Goal: Task Accomplishment & Management: Manage account settings

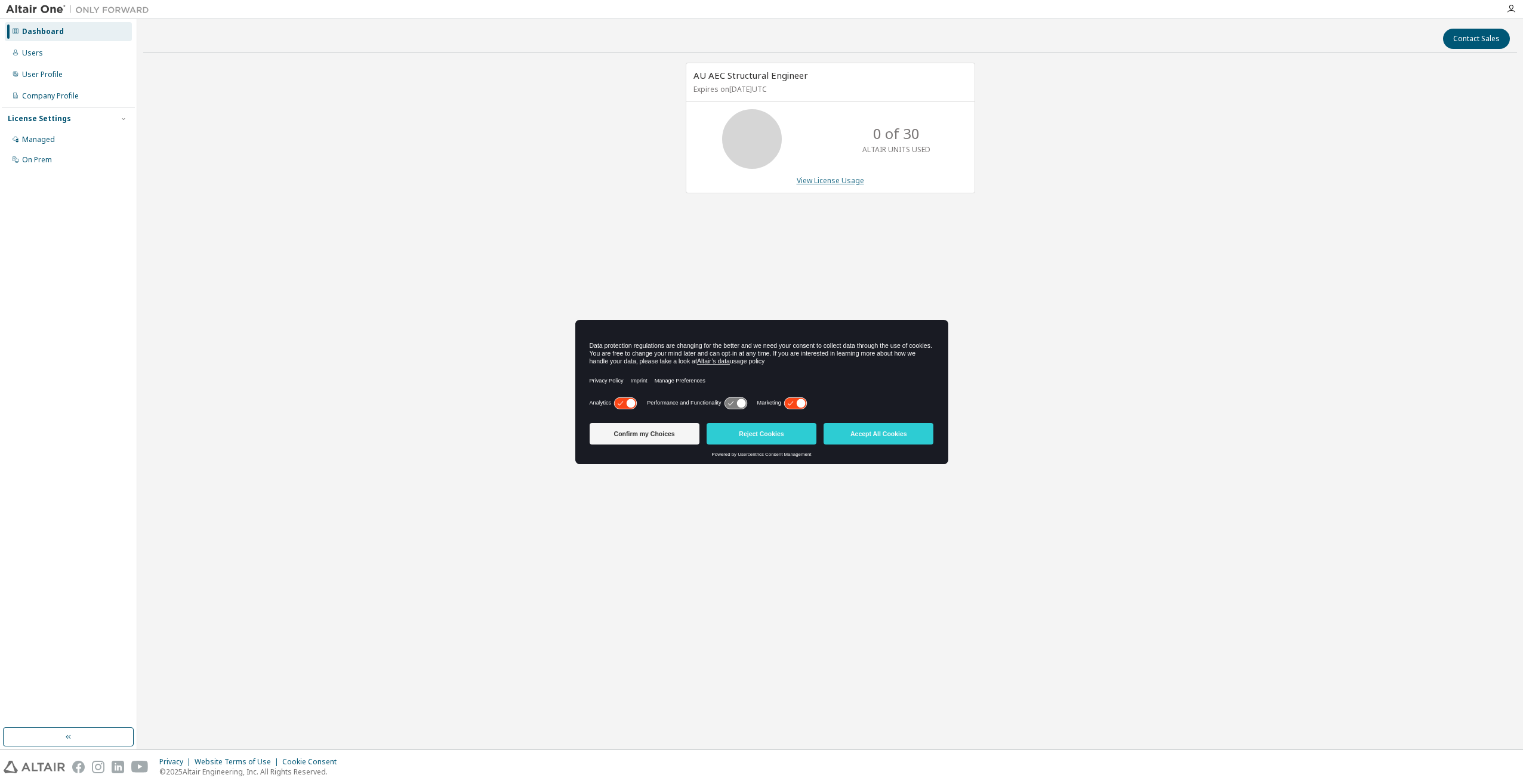
click at [848, 181] on link "View License Usage" at bounding box center [831, 181] width 67 height 10
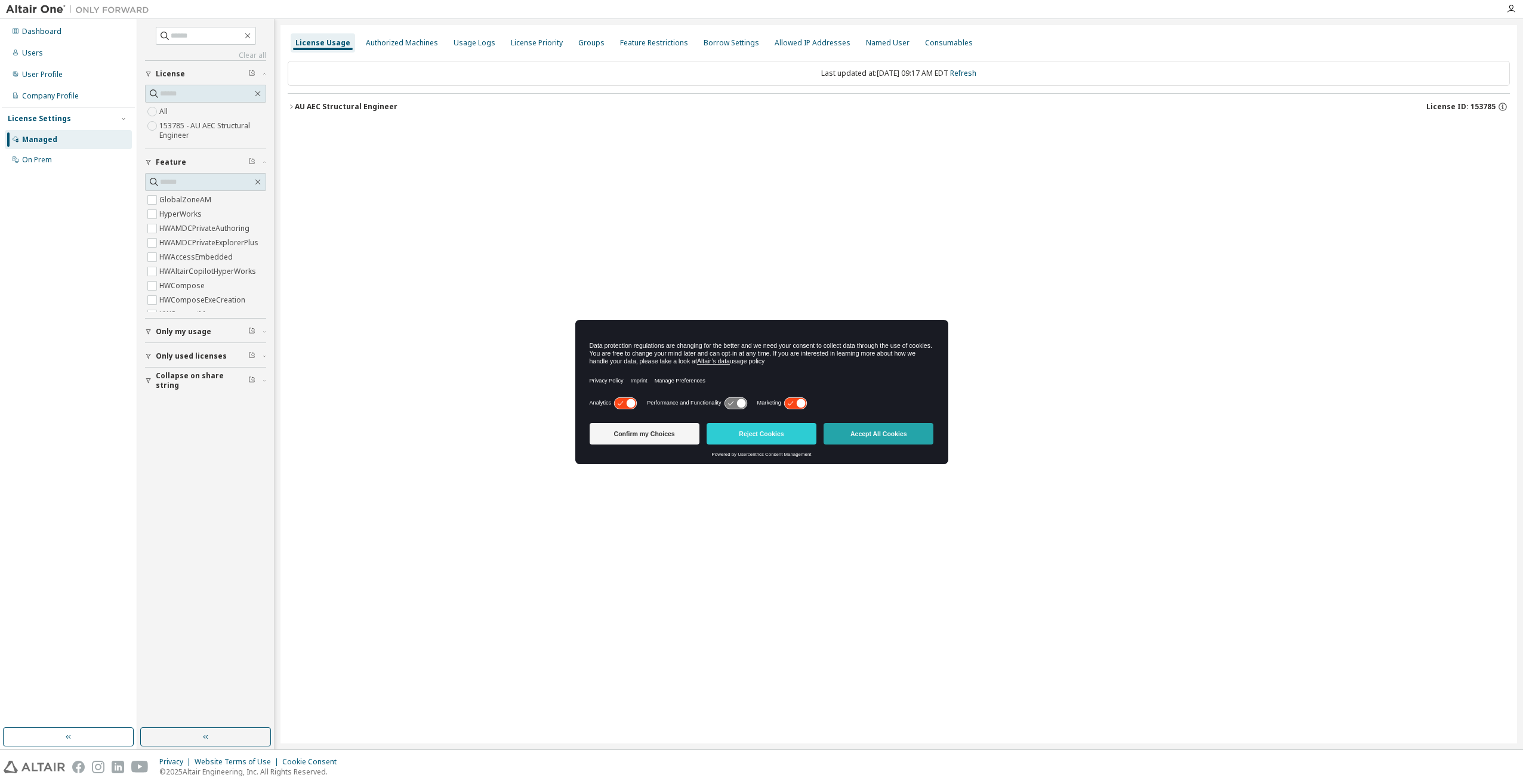
click at [862, 429] on button "Accept All Cookies" at bounding box center [878, 434] width 110 height 22
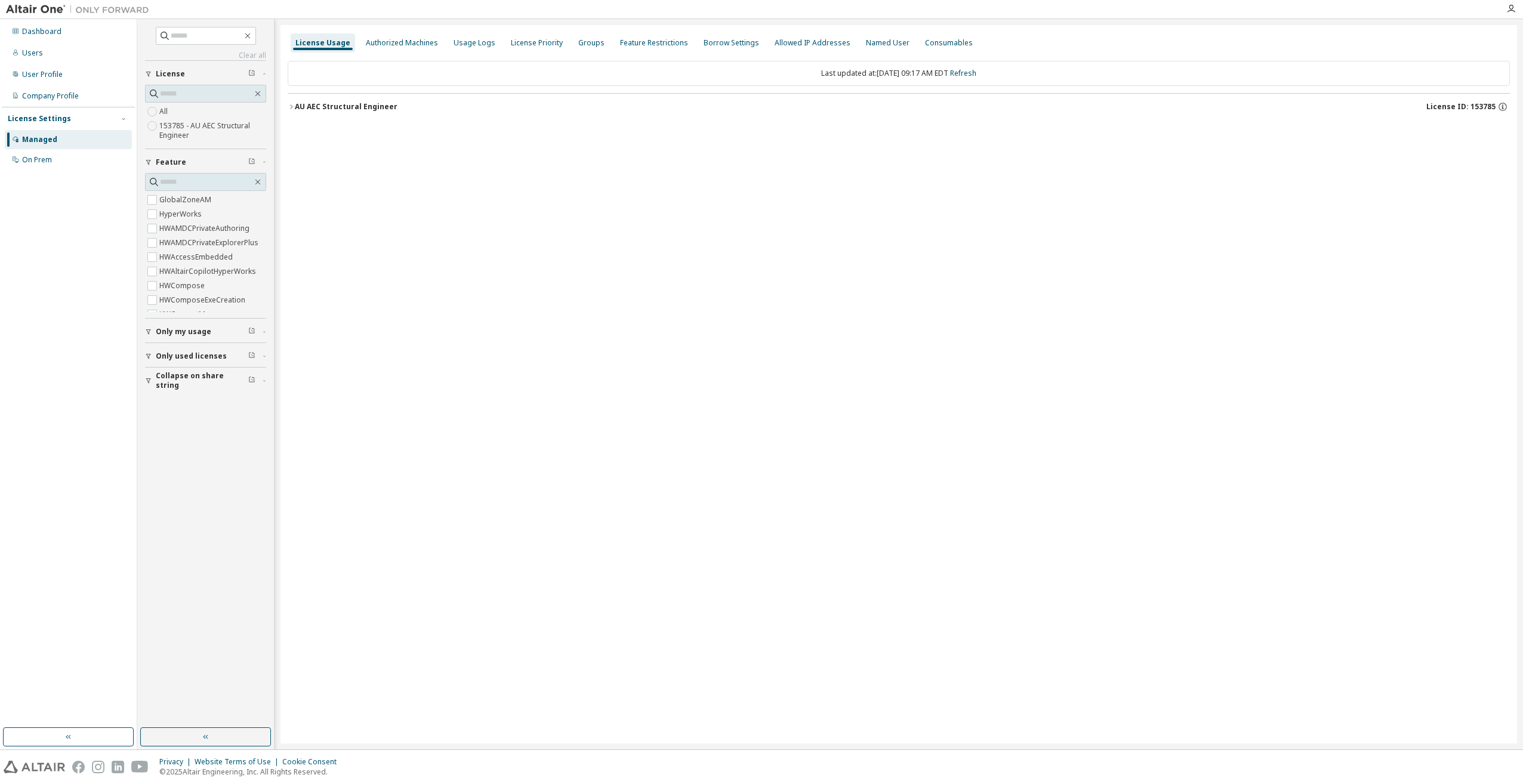
click at [339, 44] on div "License Usage" at bounding box center [323, 43] width 55 height 10
click at [320, 102] on div "AU AEC Structural Engineer License ID: 153785" at bounding box center [903, 107] width 1216 height 11
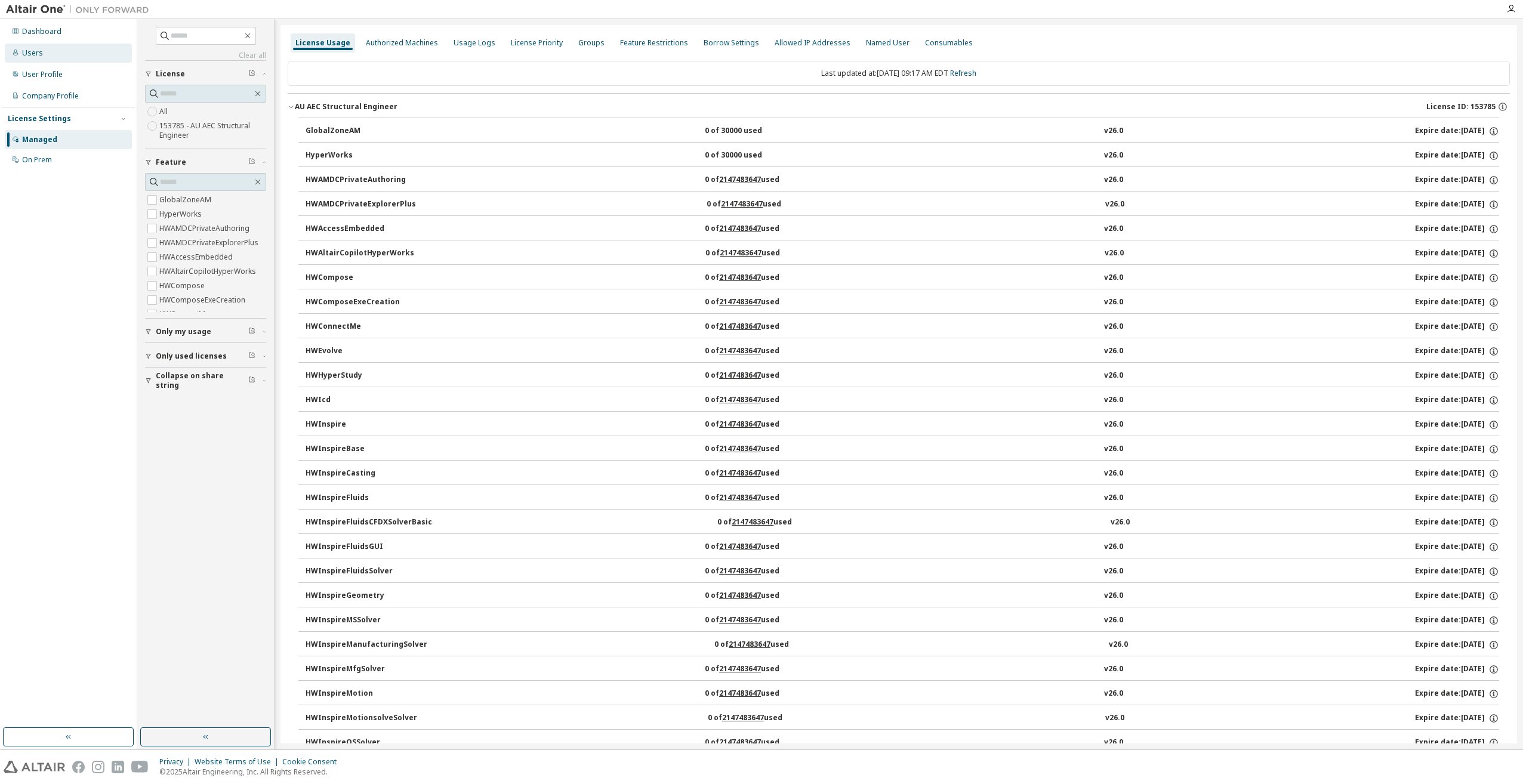
click at [72, 50] on div "Users" at bounding box center [68, 52] width 127 height 19
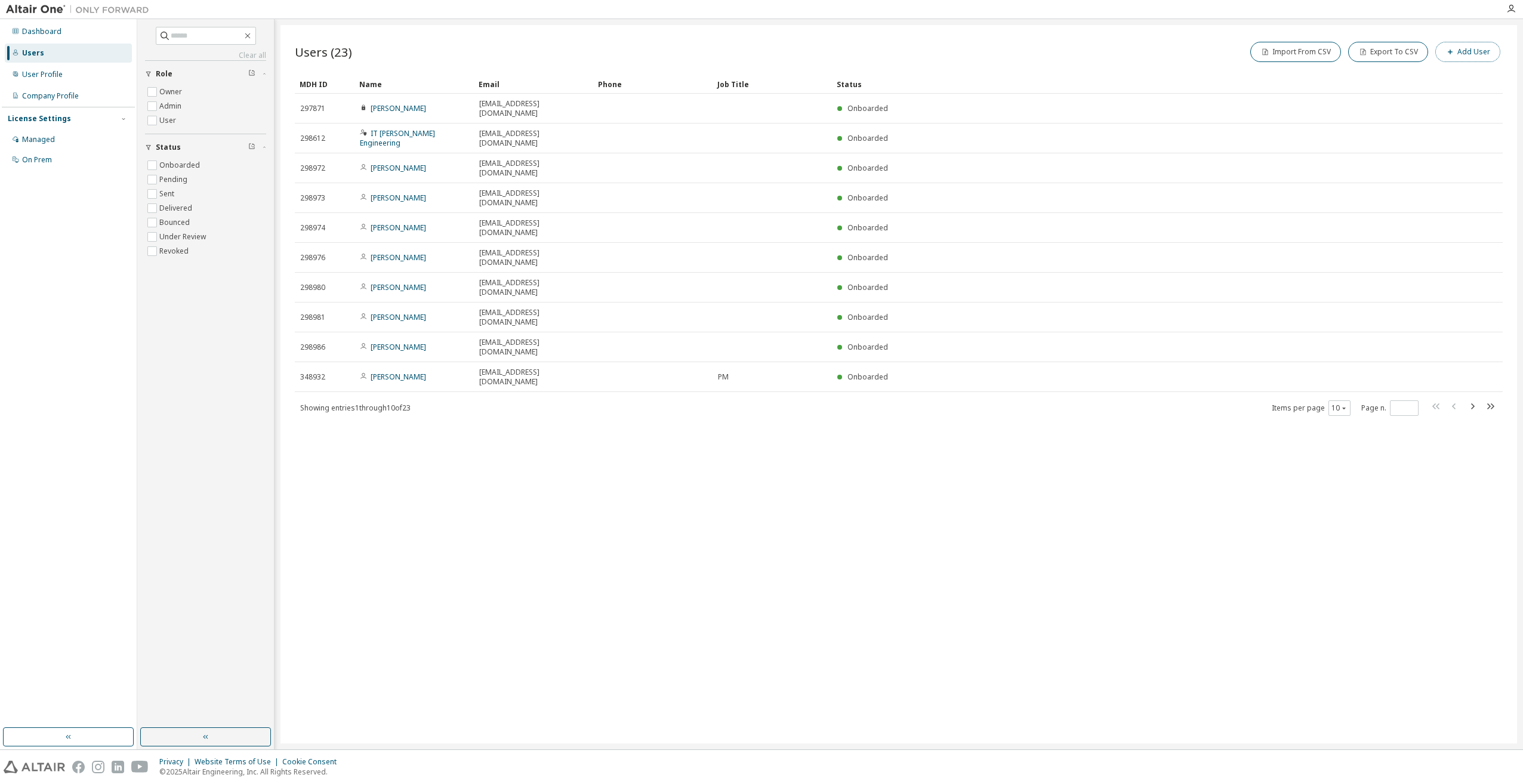
click at [1466, 51] on button "Add User" at bounding box center [1469, 51] width 65 height 21
click at [1501, 34] on icon "button" at bounding box center [1504, 39] width 8 height 10
click at [1477, 399] on icon "button" at bounding box center [1473, 406] width 15 height 15
type input "*"
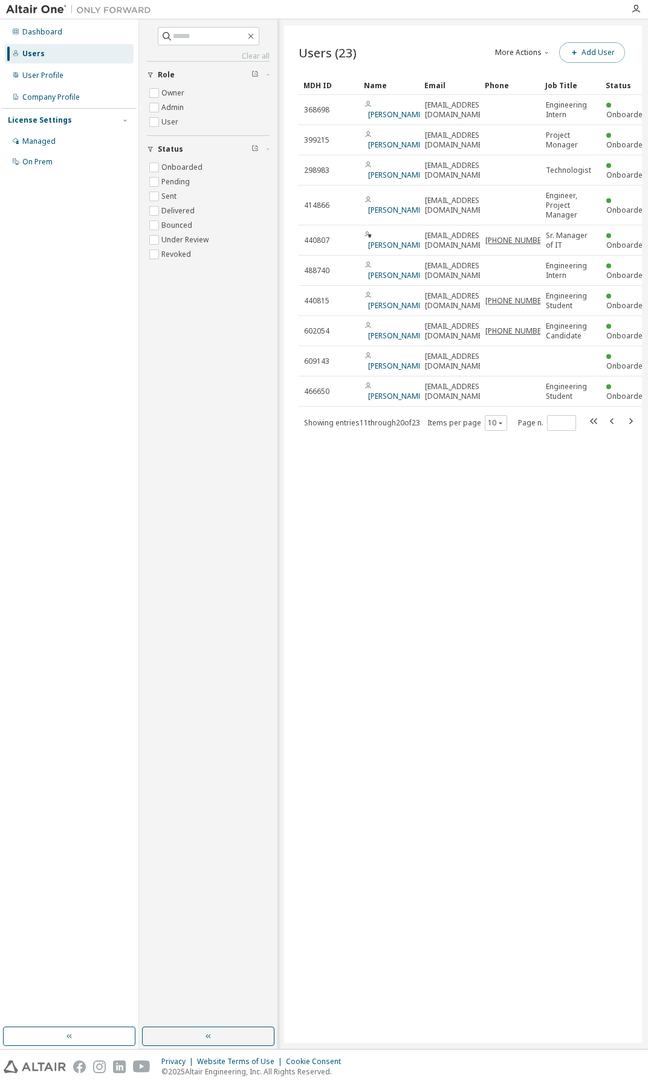
click at [588, 47] on button "Add User" at bounding box center [592, 52] width 66 height 21
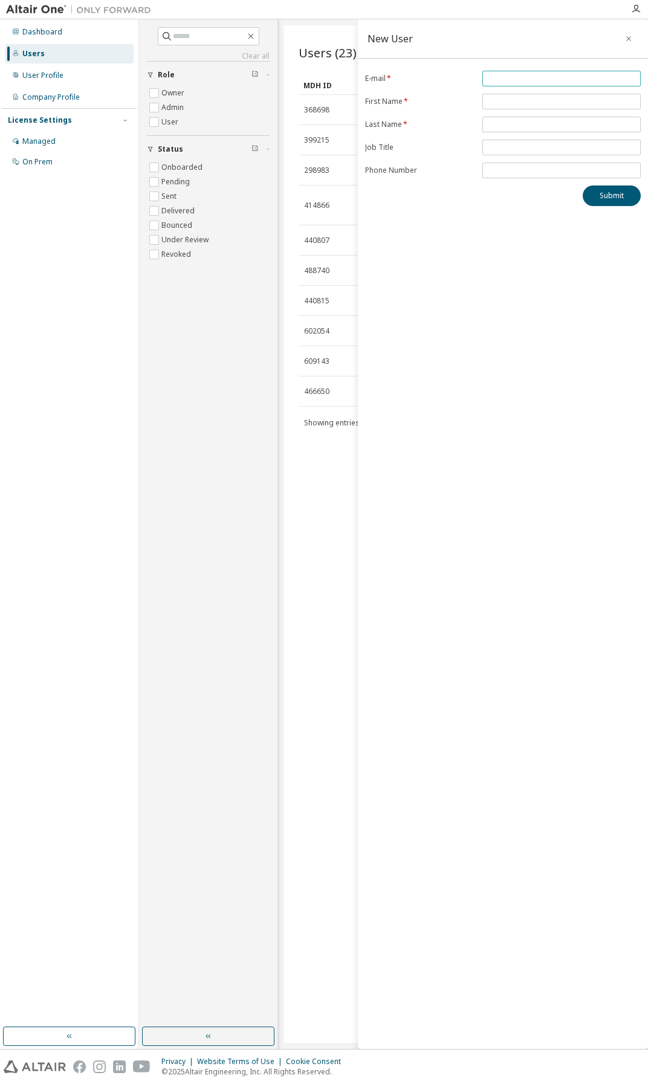
click at [541, 80] on input "email" at bounding box center [561, 79] width 152 height 10
type input "**********"
click at [541, 99] on input "text" at bounding box center [561, 102] width 152 height 10
type input "*********"
click at [536, 117] on span at bounding box center [561, 125] width 158 height 16
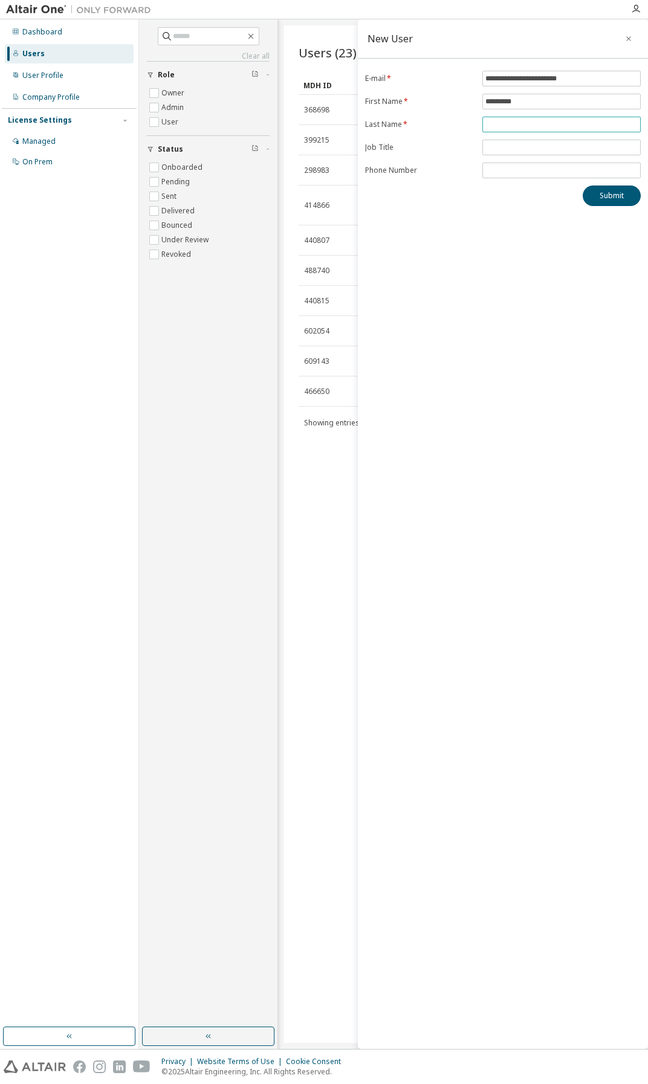
click at [536, 127] on input "text" at bounding box center [561, 125] width 152 height 10
type input "*********"
click at [607, 199] on button "Submit" at bounding box center [612, 196] width 58 height 21
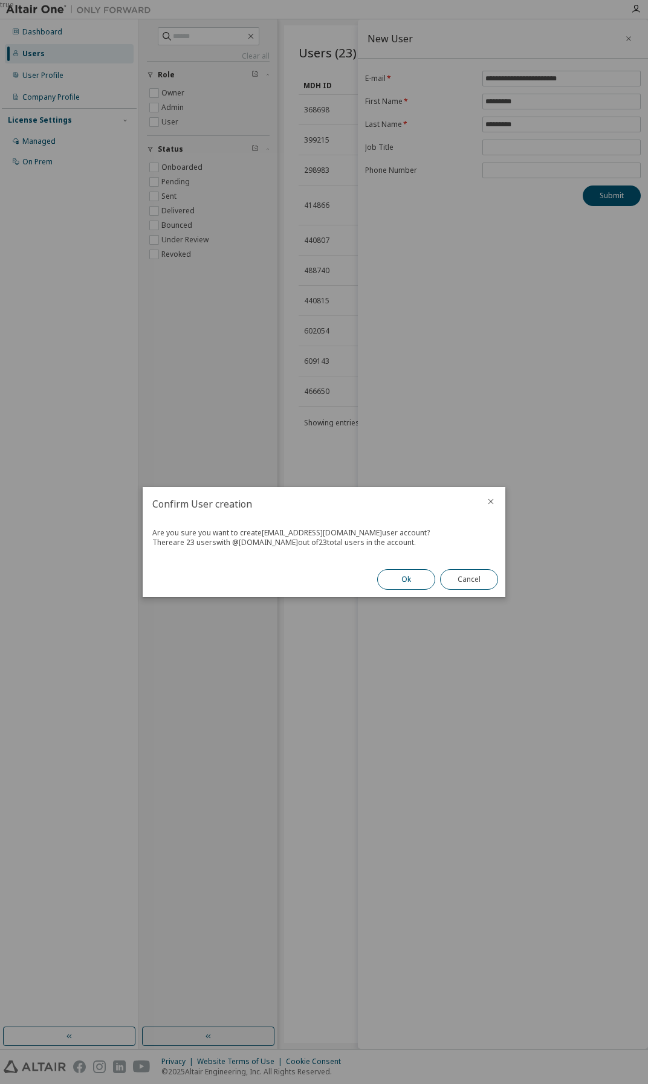
click at [403, 580] on button "Ok" at bounding box center [406, 579] width 58 height 21
click at [462, 572] on button "Close" at bounding box center [469, 579] width 58 height 21
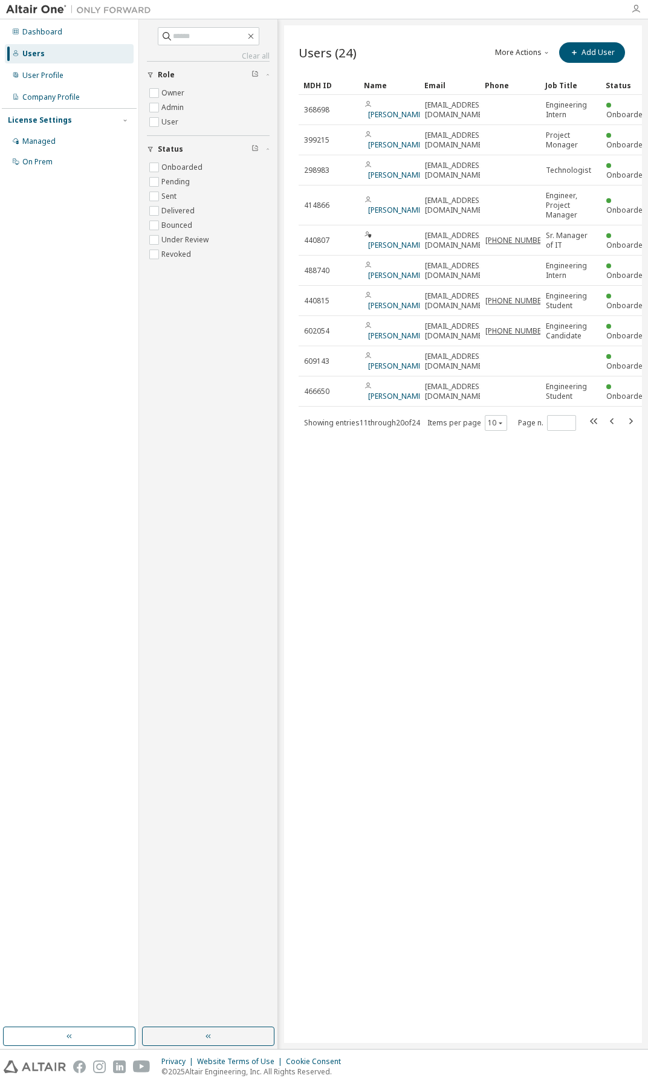
click at [639, 12] on icon "button" at bounding box center [636, 9] width 10 height 10
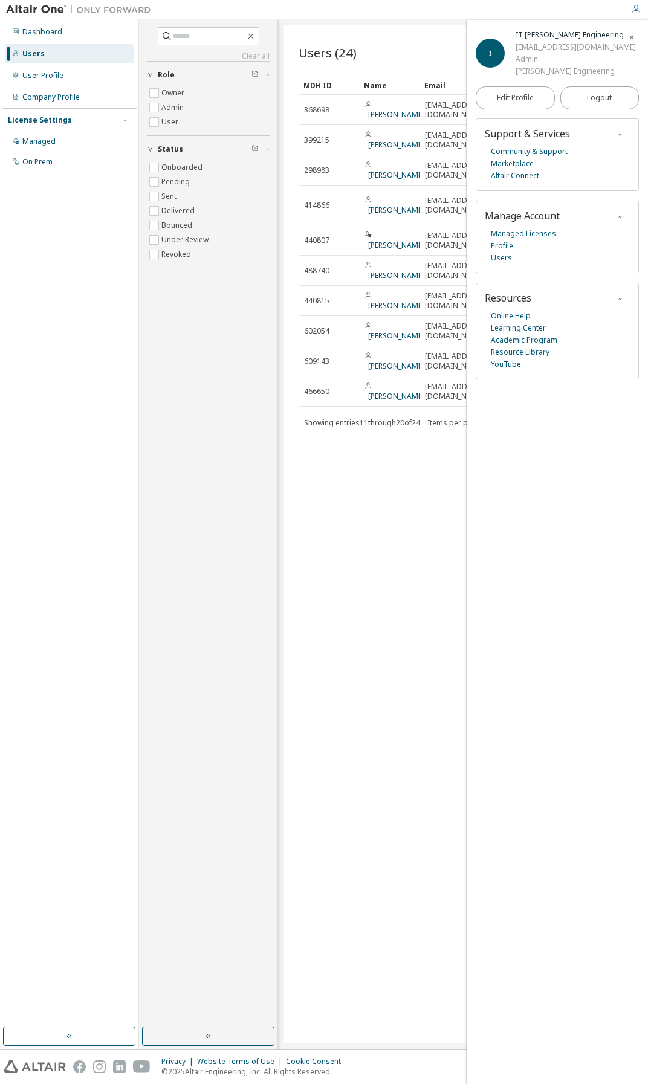
click at [202, 405] on div "Clear all Status Onboarded Pending Sent Delivered Bounced Under Review Revoked …" at bounding box center [208, 523] width 135 height 1005
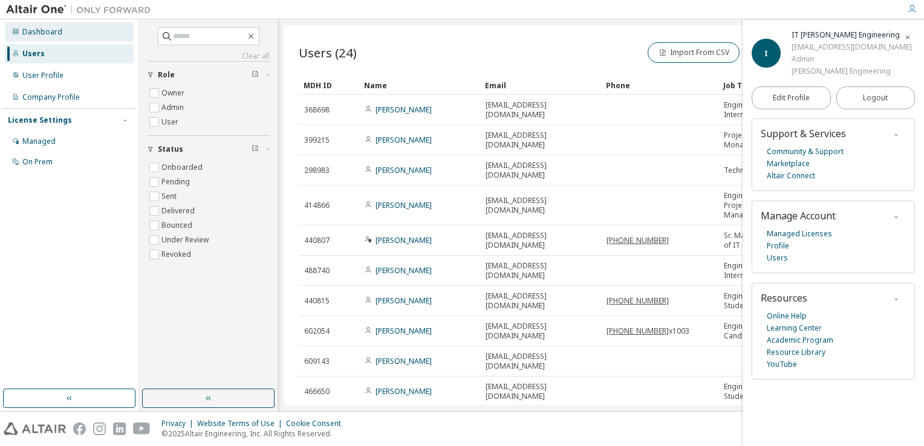
click at [55, 31] on div "Dashboard" at bounding box center [42, 32] width 40 height 10
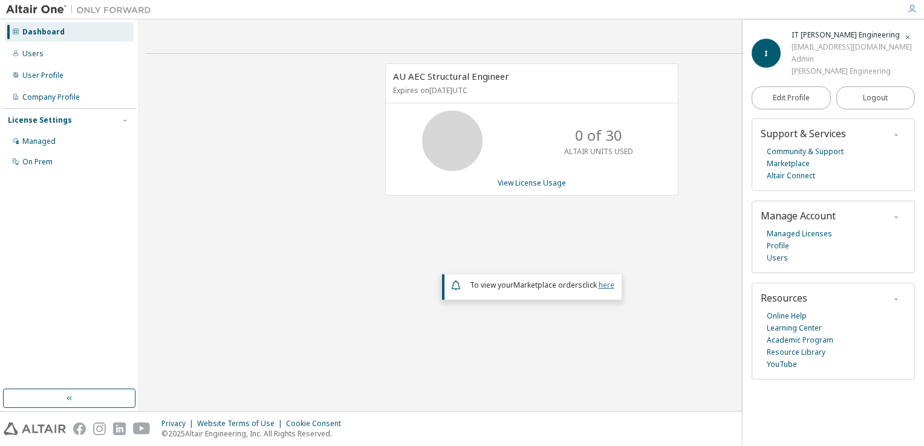
click at [605, 286] on link "here" at bounding box center [606, 285] width 16 height 10
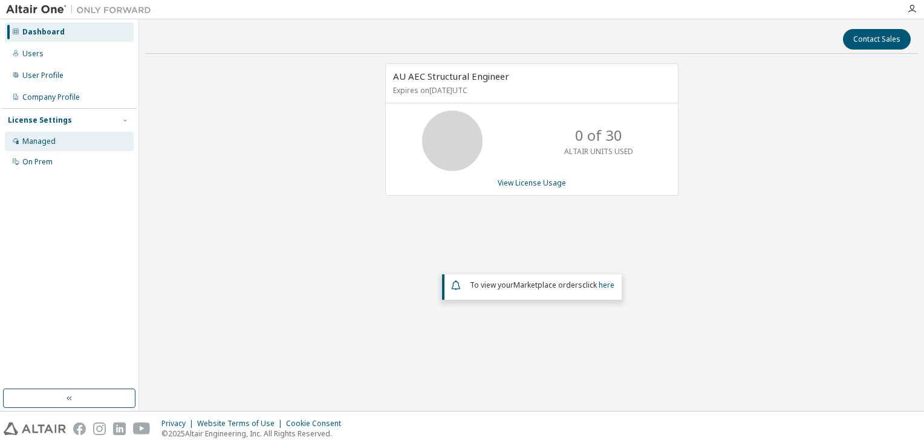
click at [53, 139] on div "Managed" at bounding box center [38, 142] width 33 height 10
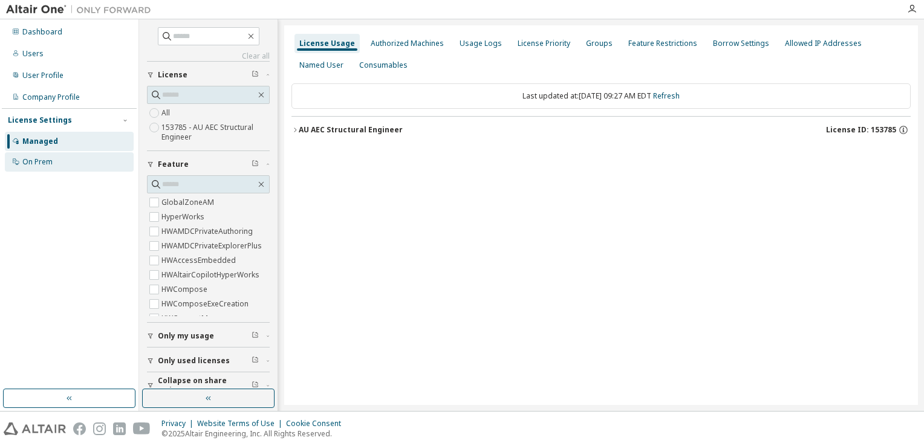
click at [43, 167] on div "On Prem" at bounding box center [69, 161] width 129 height 19
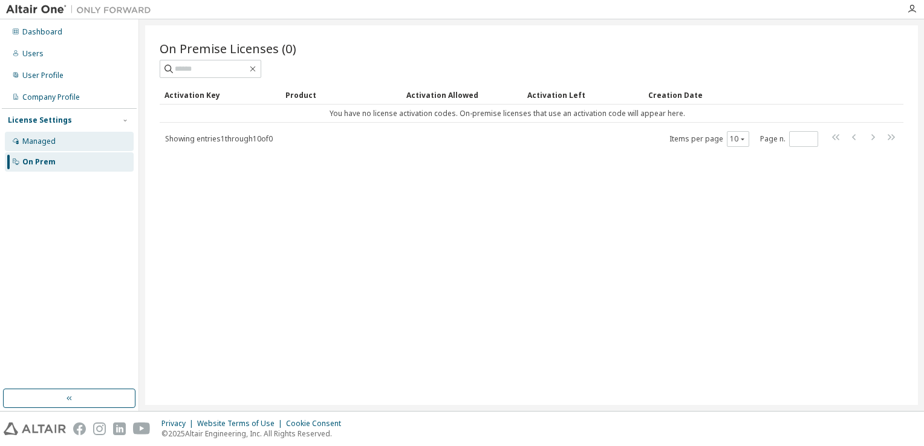
click at [44, 139] on div "Managed" at bounding box center [38, 142] width 33 height 10
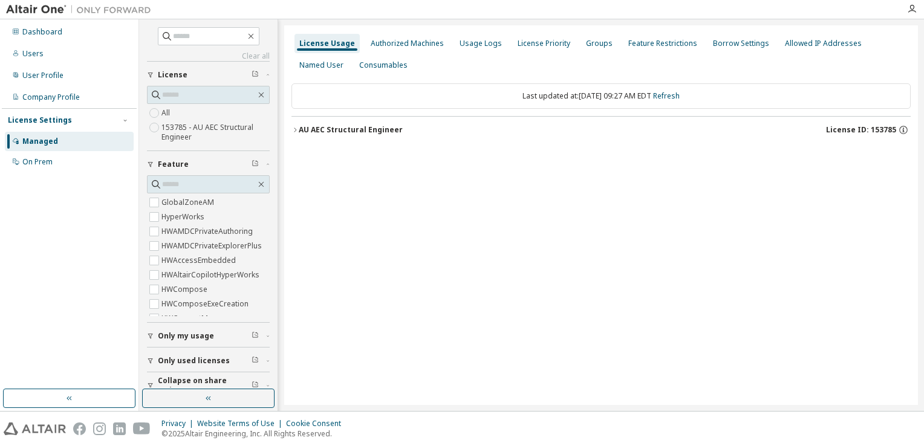
drag, startPoint x: 646, startPoint y: 60, endPoint x: 773, endPoint y: 60, distance: 127.5
click at [662, 51] on div "Feature Restrictions" at bounding box center [662, 43] width 79 height 19
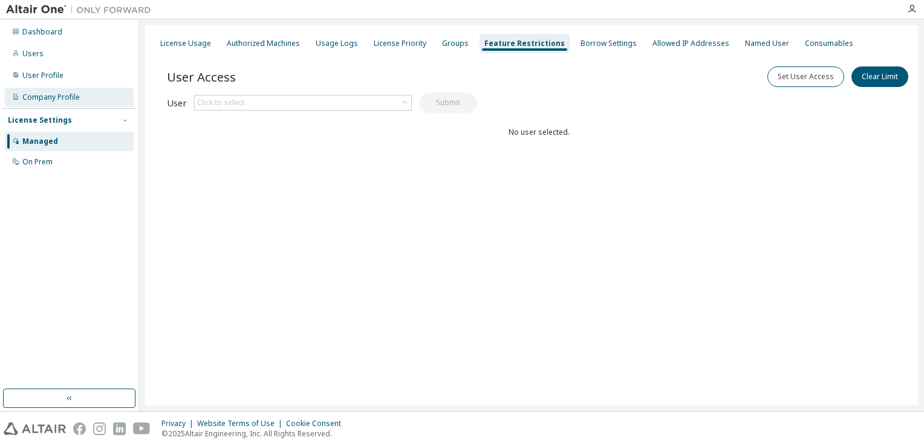
click at [61, 95] on div "Company Profile" at bounding box center [50, 97] width 57 height 10
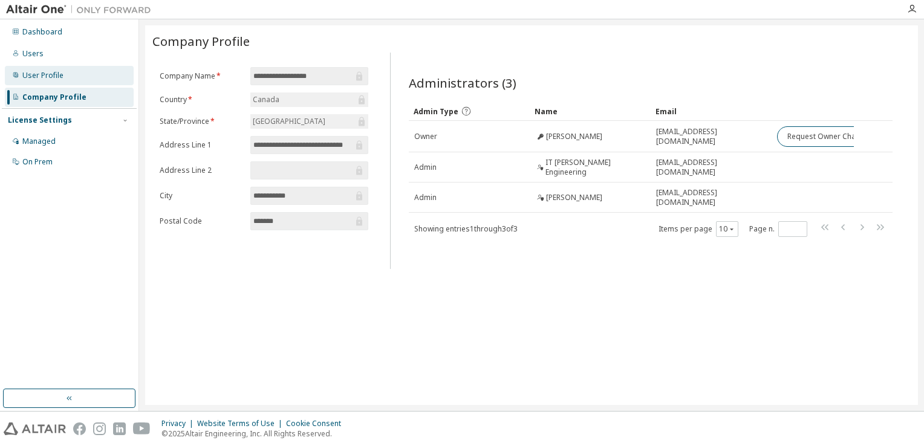
click at [62, 73] on div "User Profile" at bounding box center [42, 76] width 41 height 10
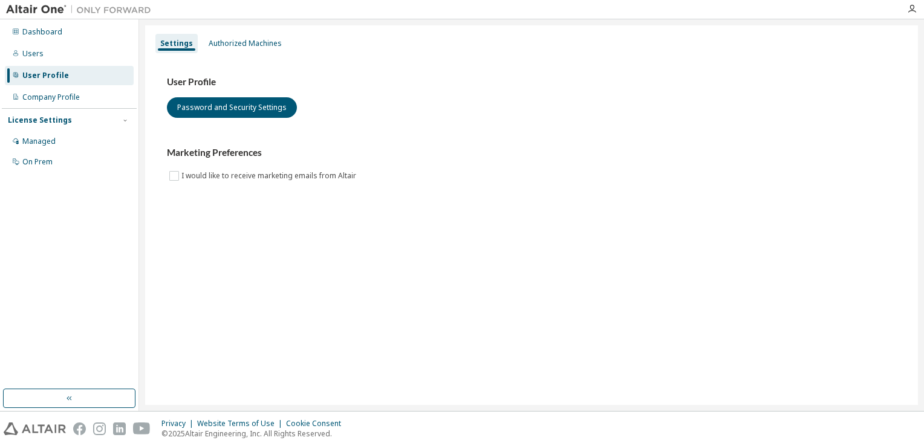
click at [484, 129] on div "User Profile Password and Security Settings Marketing Preferences I would like …" at bounding box center [531, 129] width 729 height 107
